Goal: Use online tool/utility: Use online tool/utility

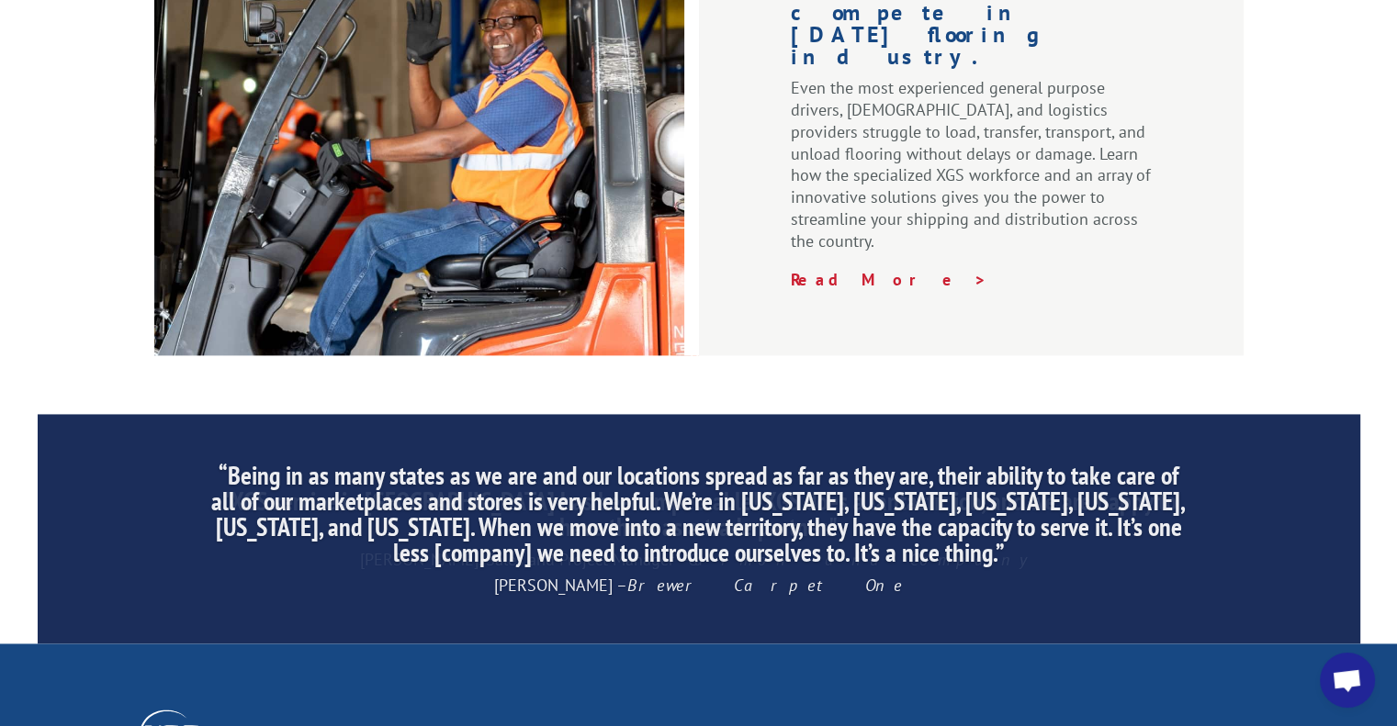
scroll to position [2847, 0]
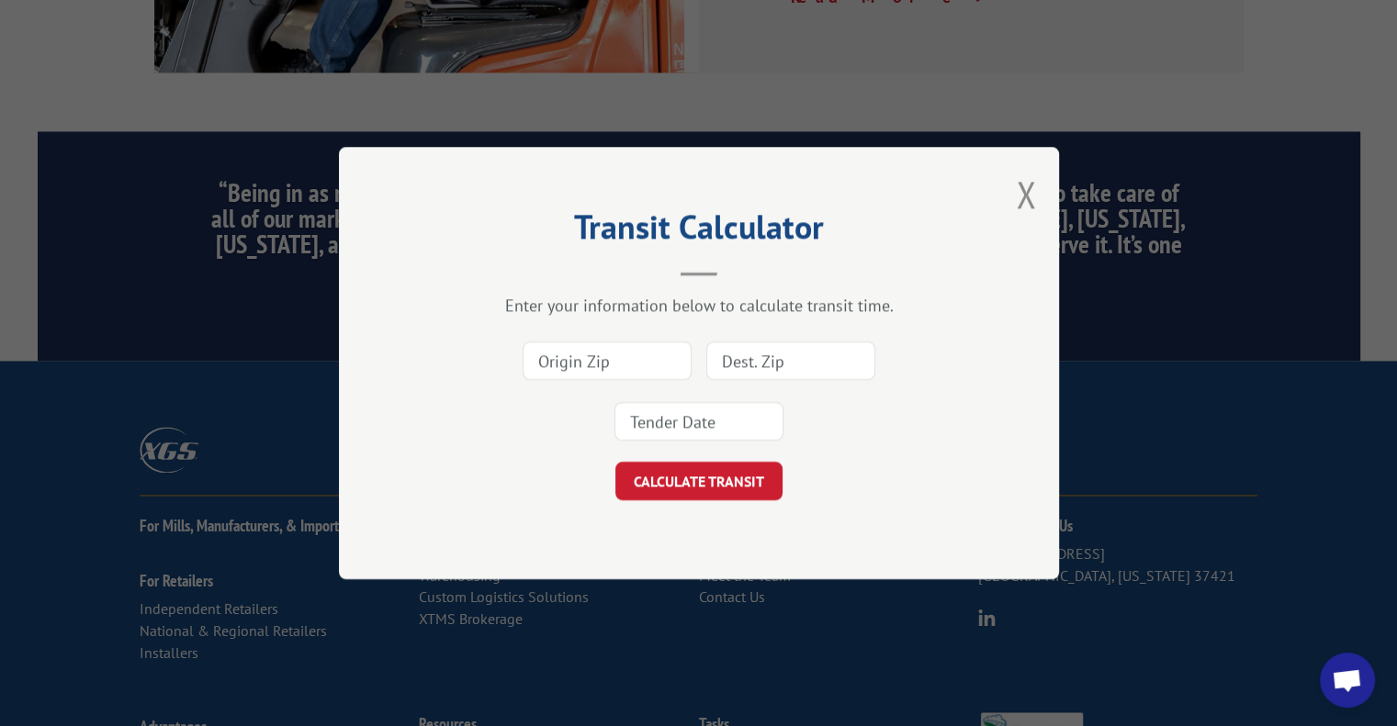
click at [610, 356] on input at bounding box center [607, 361] width 169 height 39
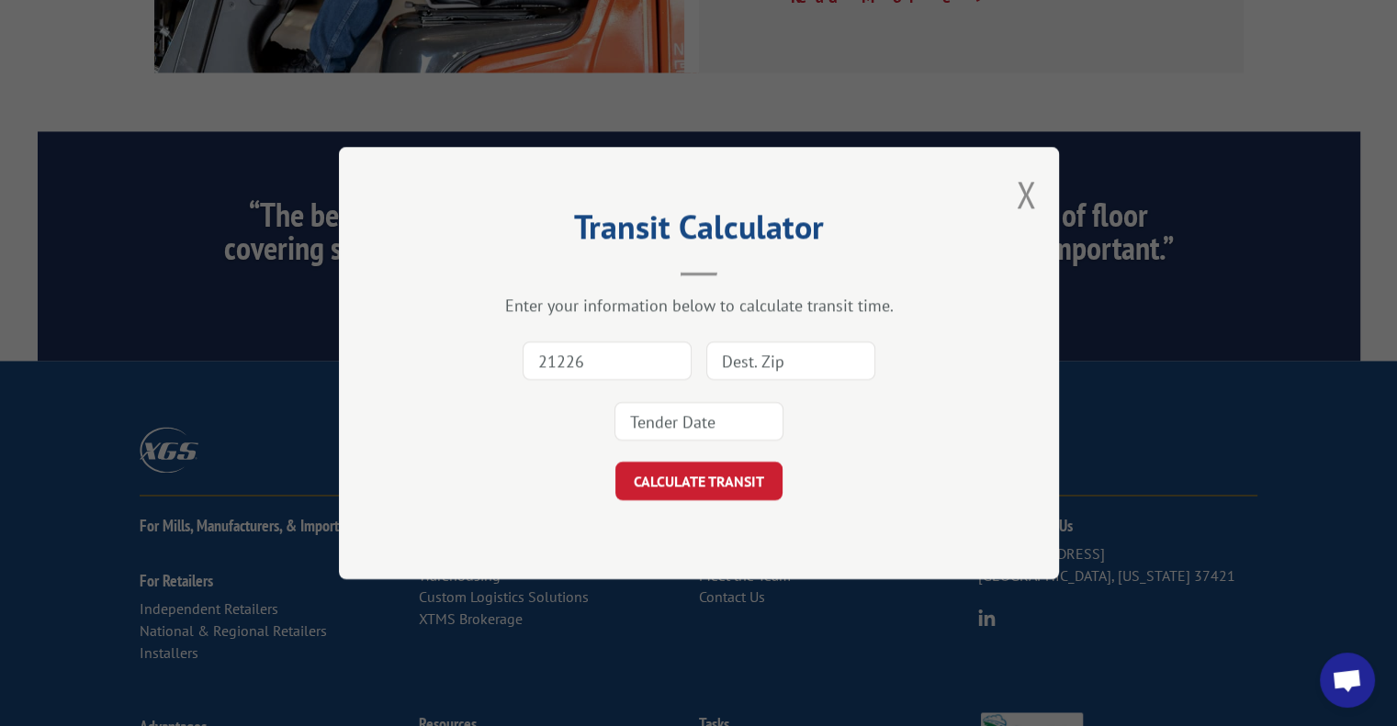
type input "21226"
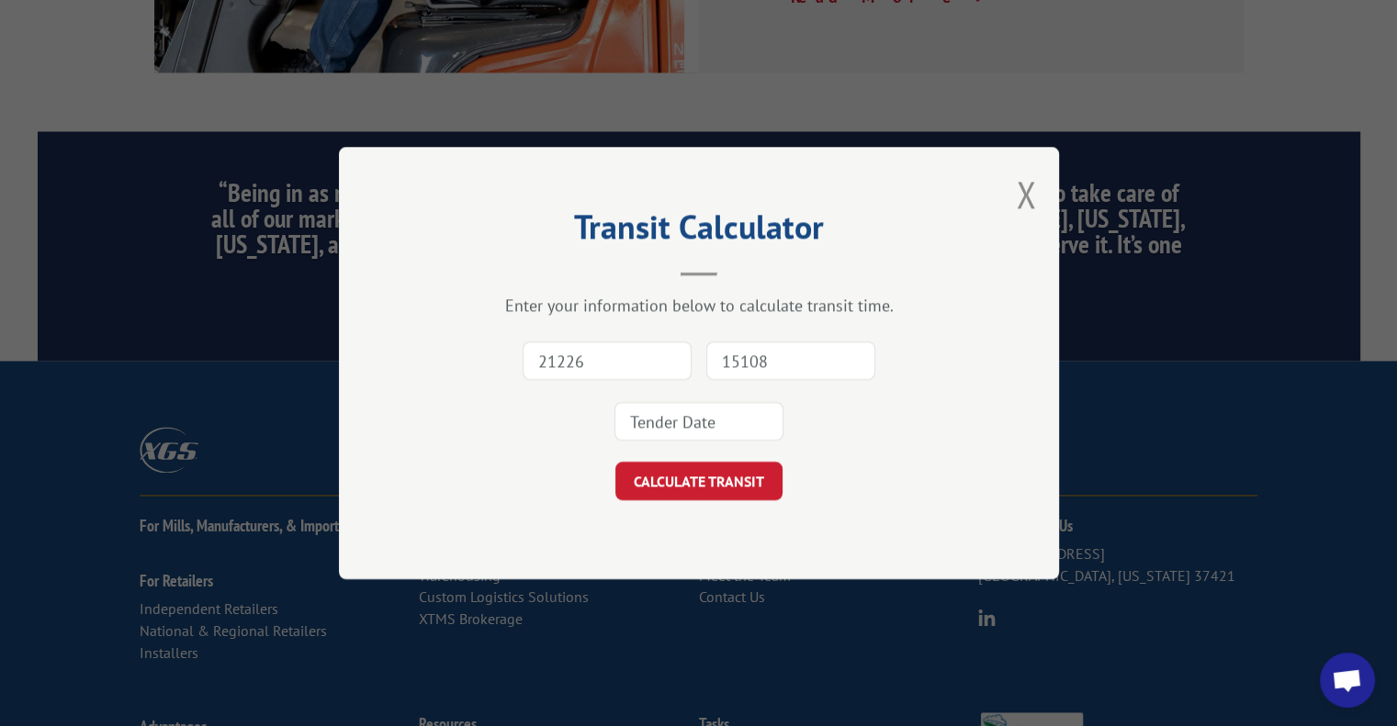
type input "15108"
click at [650, 415] on input at bounding box center [698, 421] width 169 height 39
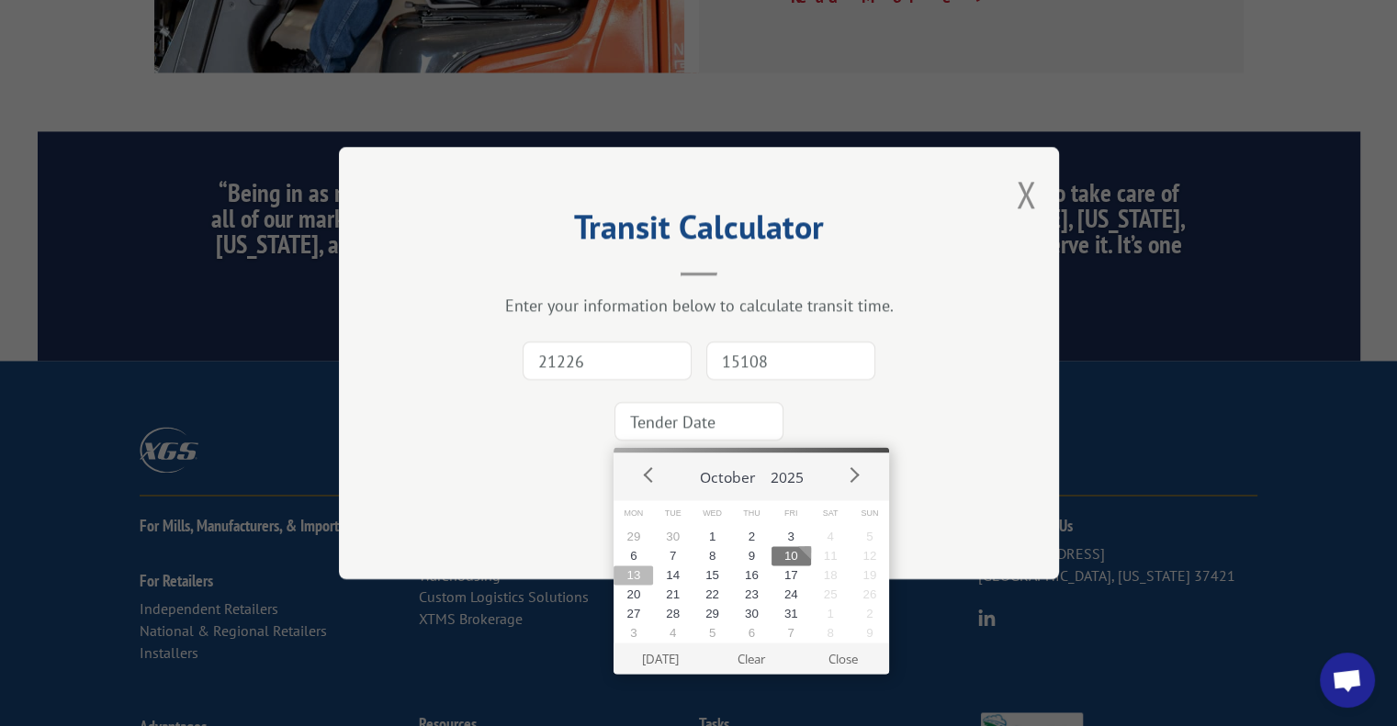
click at [646, 573] on button "13" at bounding box center [633, 575] width 39 height 19
type input "[DATE]"
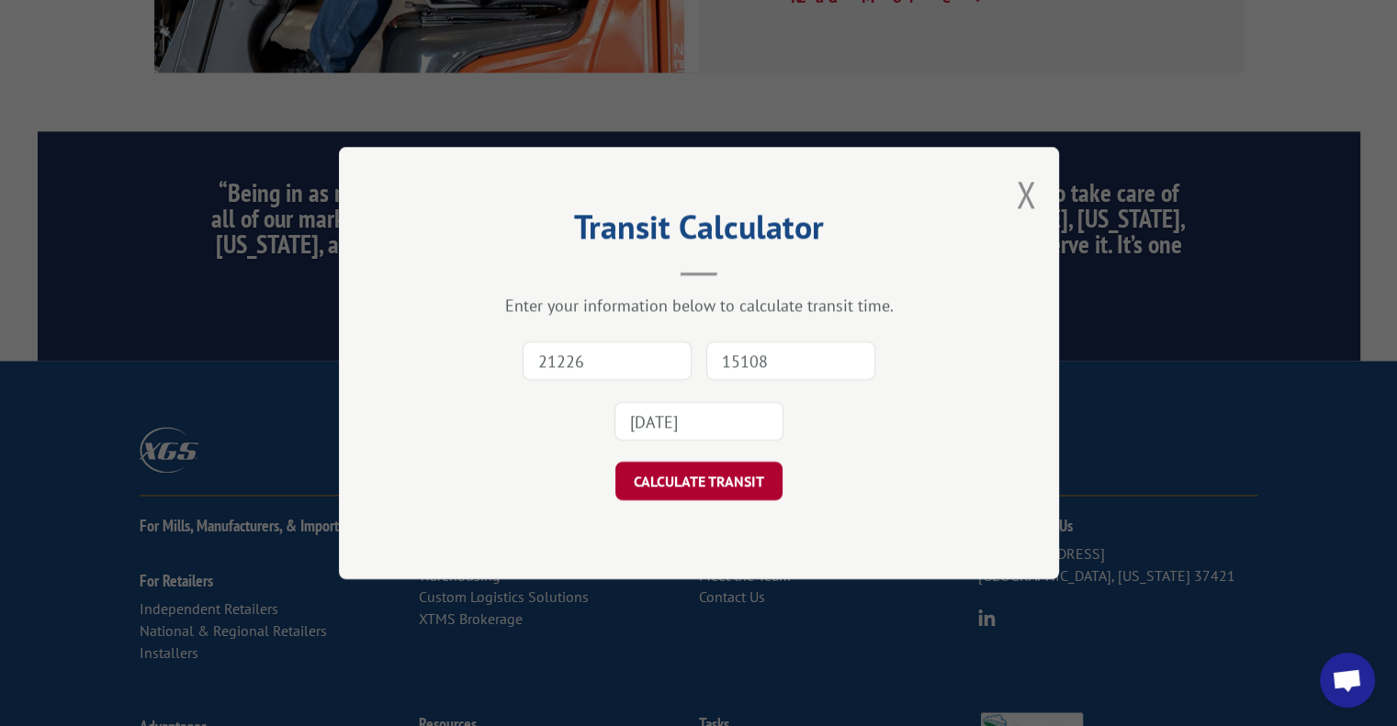
click at [713, 487] on button "CALCULATE TRANSIT" at bounding box center [698, 481] width 167 height 39
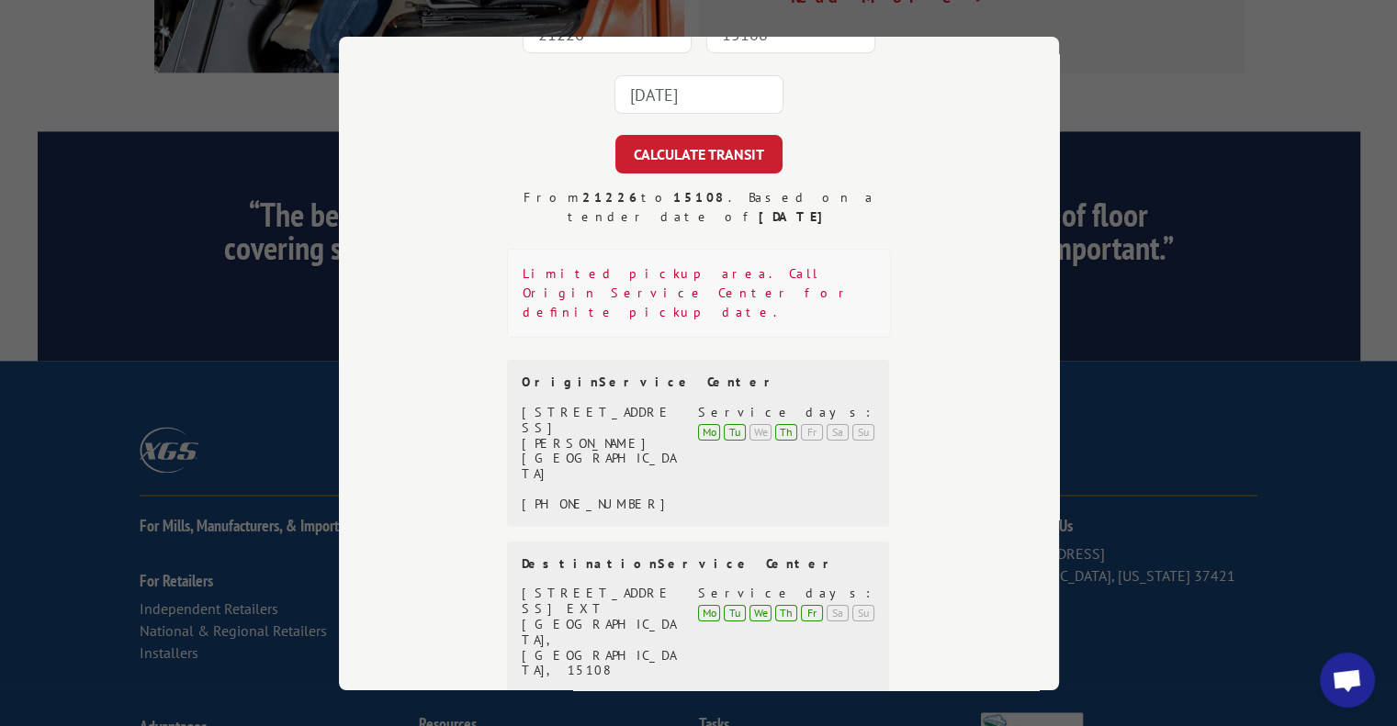
scroll to position [235, 0]
